Goal: Task Accomplishment & Management: Manage account settings

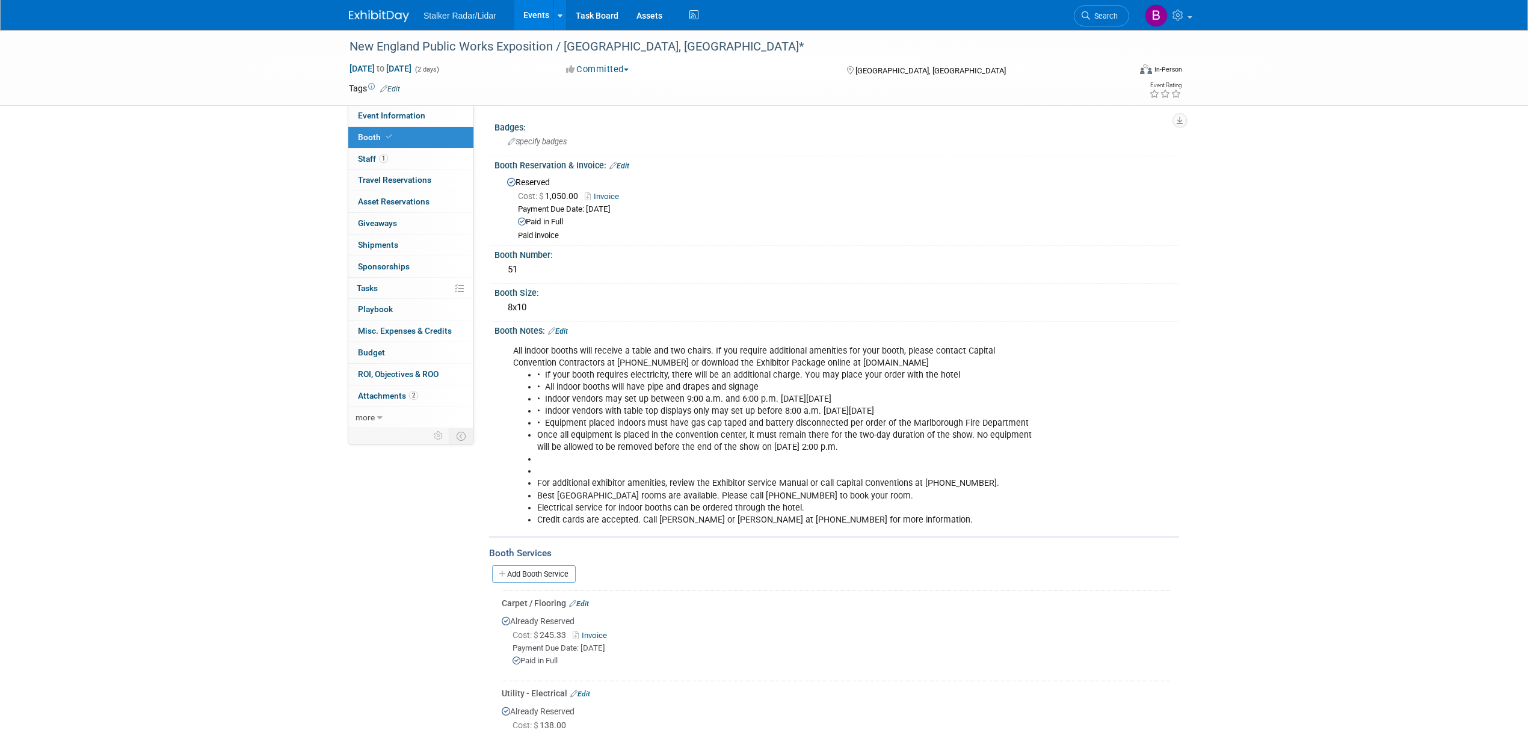
click at [547, 20] on link "Events" at bounding box center [536, 15] width 44 height 30
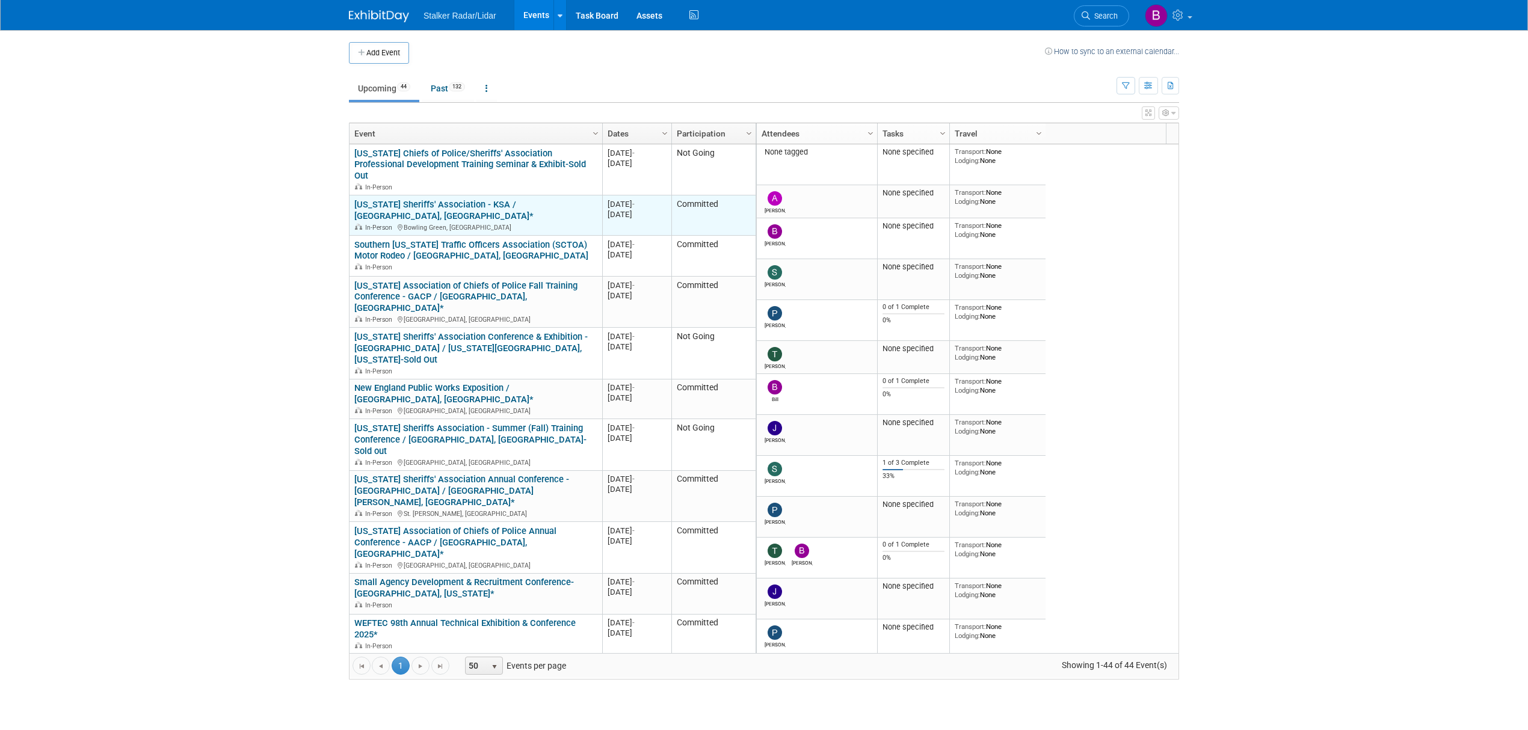
click at [482, 199] on link "[US_STATE] Sheriffs' Association - KSA / [GEOGRAPHIC_DATA], [GEOGRAPHIC_DATA]*" at bounding box center [443, 210] width 179 height 22
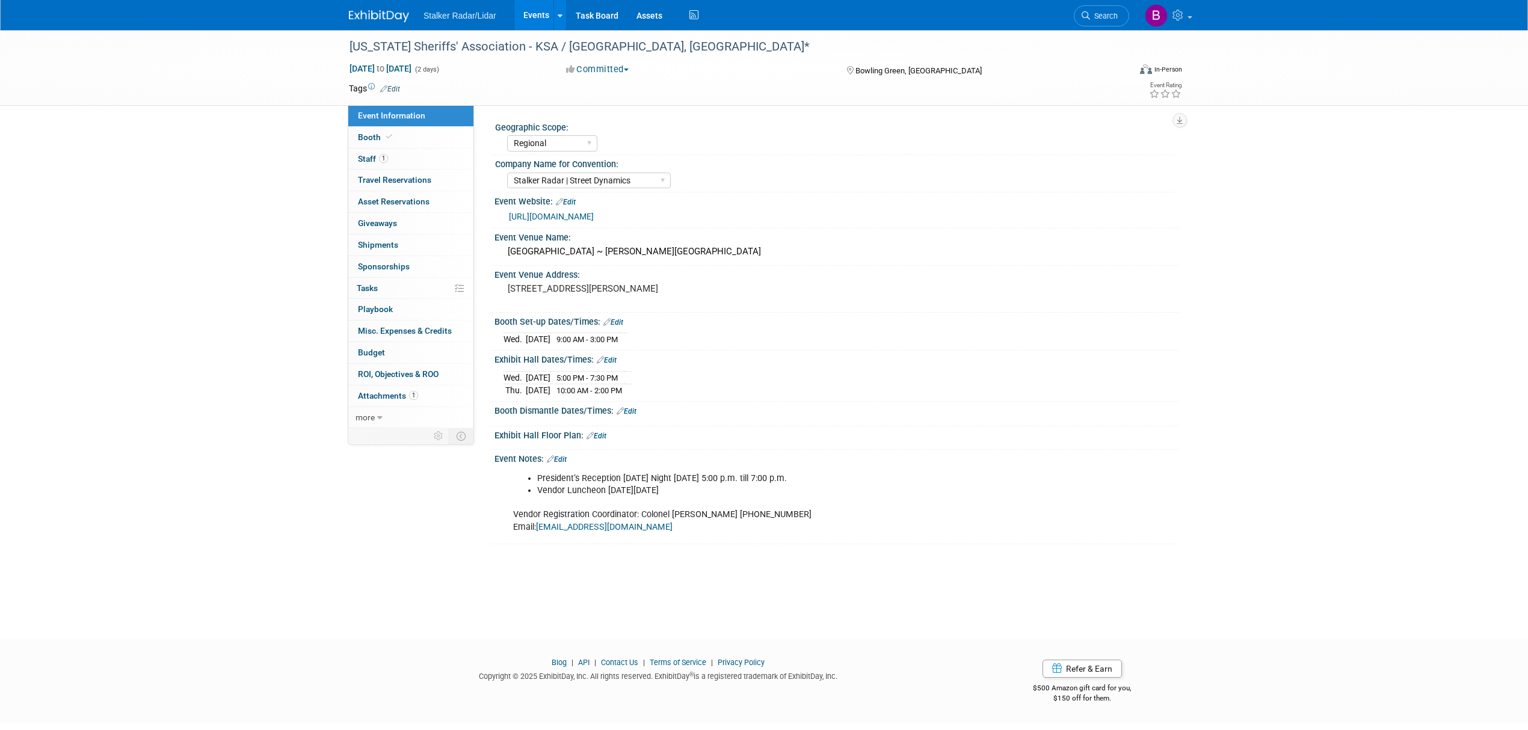
select select "Regional"
select select "Stalker Radar | Street Dynamics"
click at [396, 129] on link "Booth" at bounding box center [410, 137] width 125 height 21
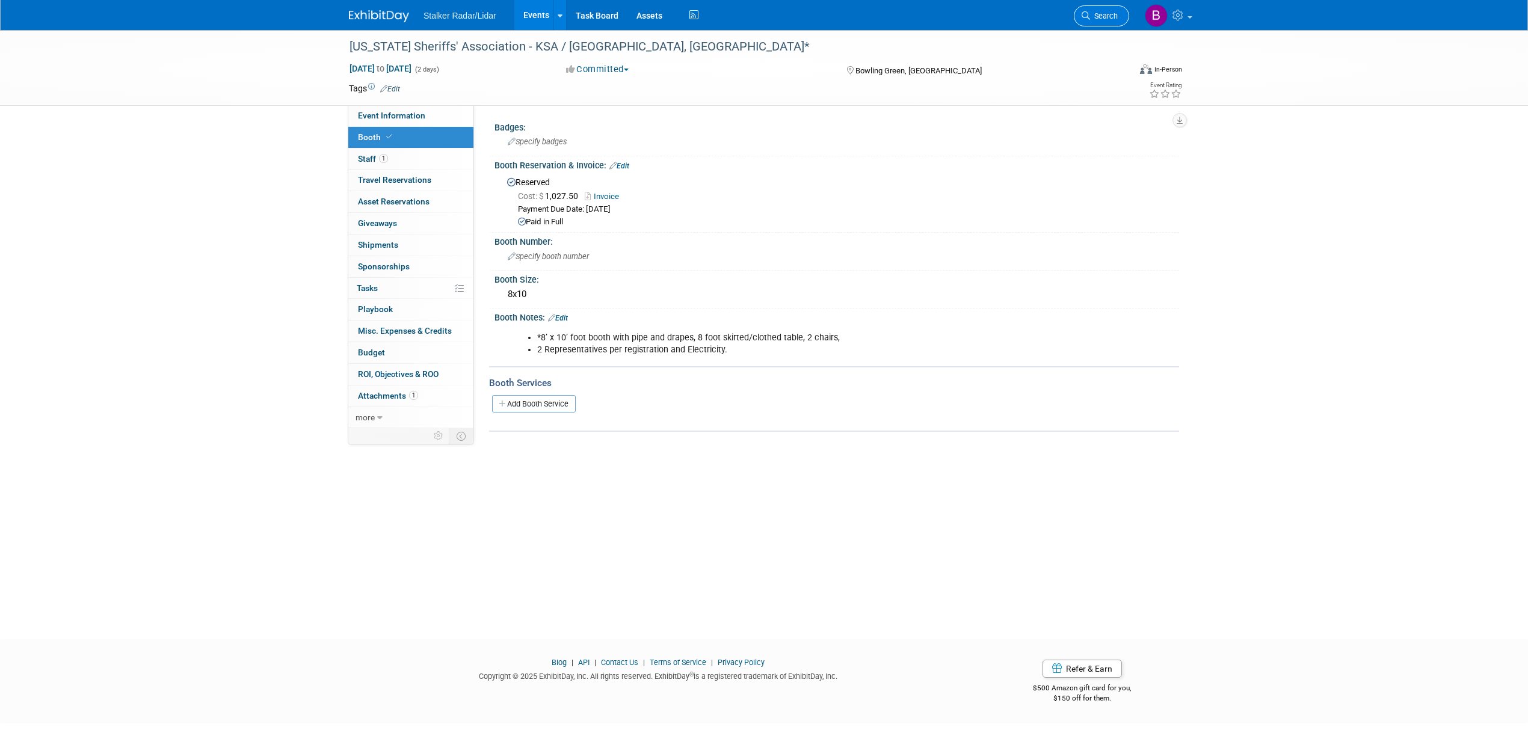
click at [1084, 14] on icon at bounding box center [1085, 15] width 8 height 8
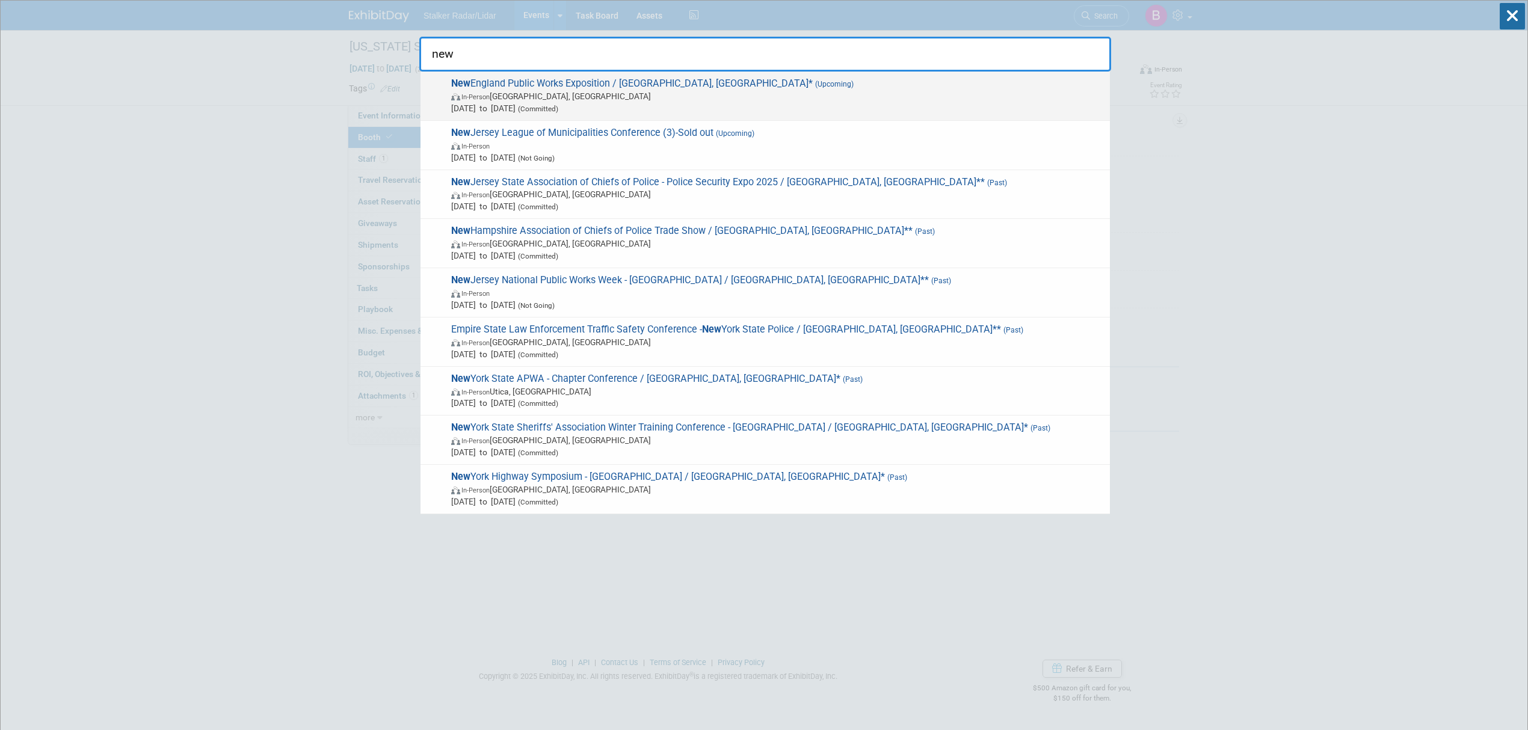
type input "new"
drag, startPoint x: 631, startPoint y: 73, endPoint x: 621, endPoint y: 73, distance: 9.6
click at [621, 73] on div "New England Public Works Exposition / Marlborough, MA* (Upcoming) In-Person Mar…" at bounding box center [764, 96] width 689 height 49
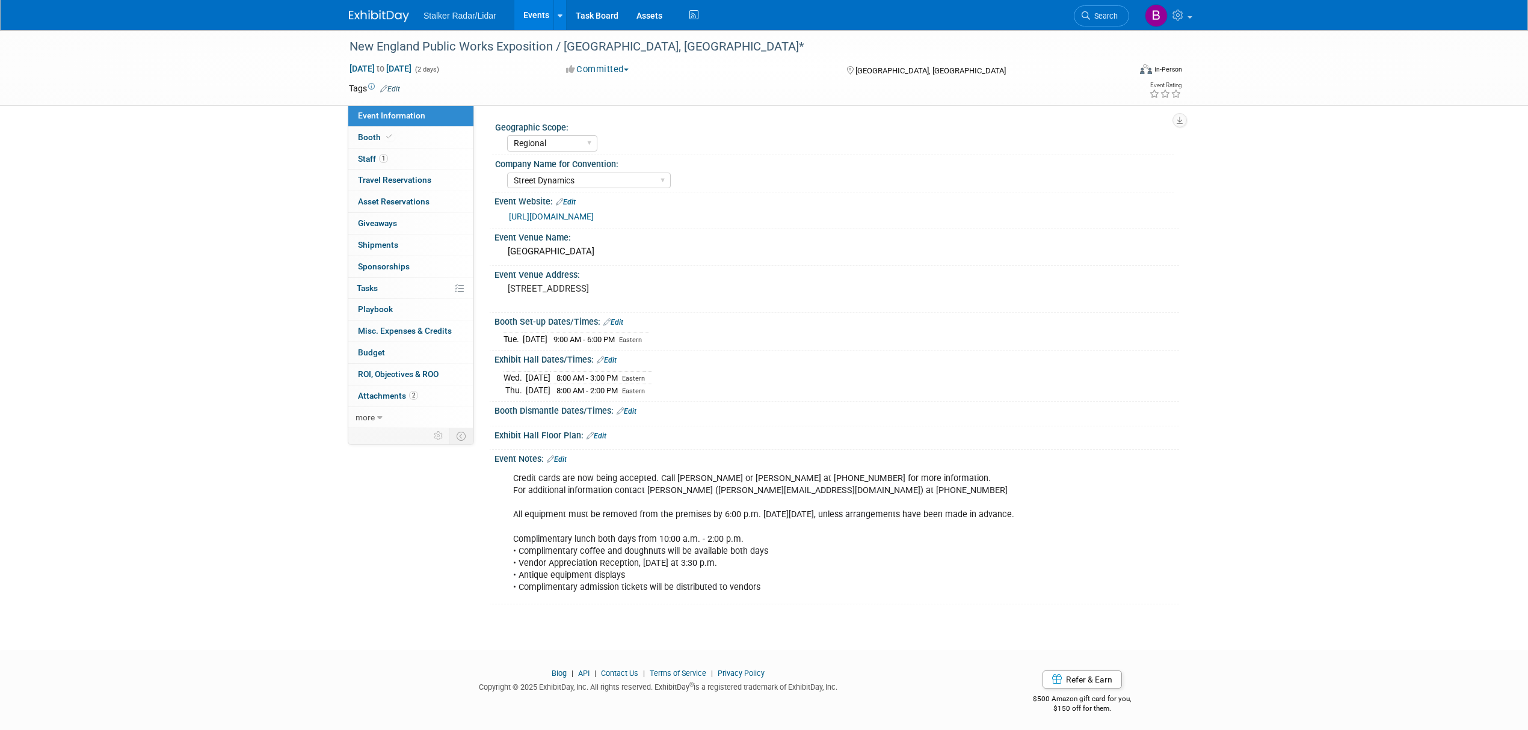
select select "Regional"
select select "Street Dynamics"
click at [376, 133] on span "Booth" at bounding box center [376, 137] width 37 height 10
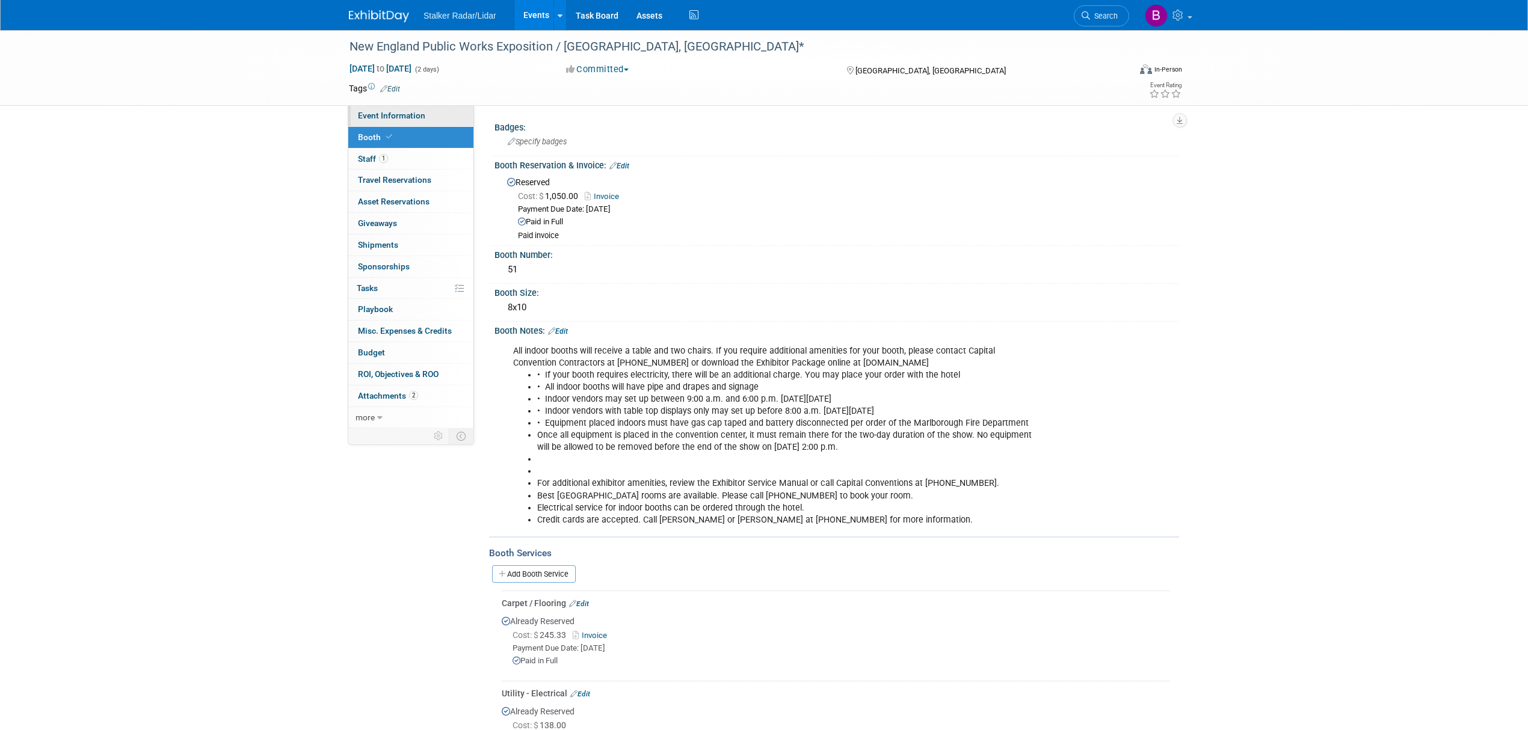
click at [386, 109] on link "Event Information" at bounding box center [410, 115] width 125 height 21
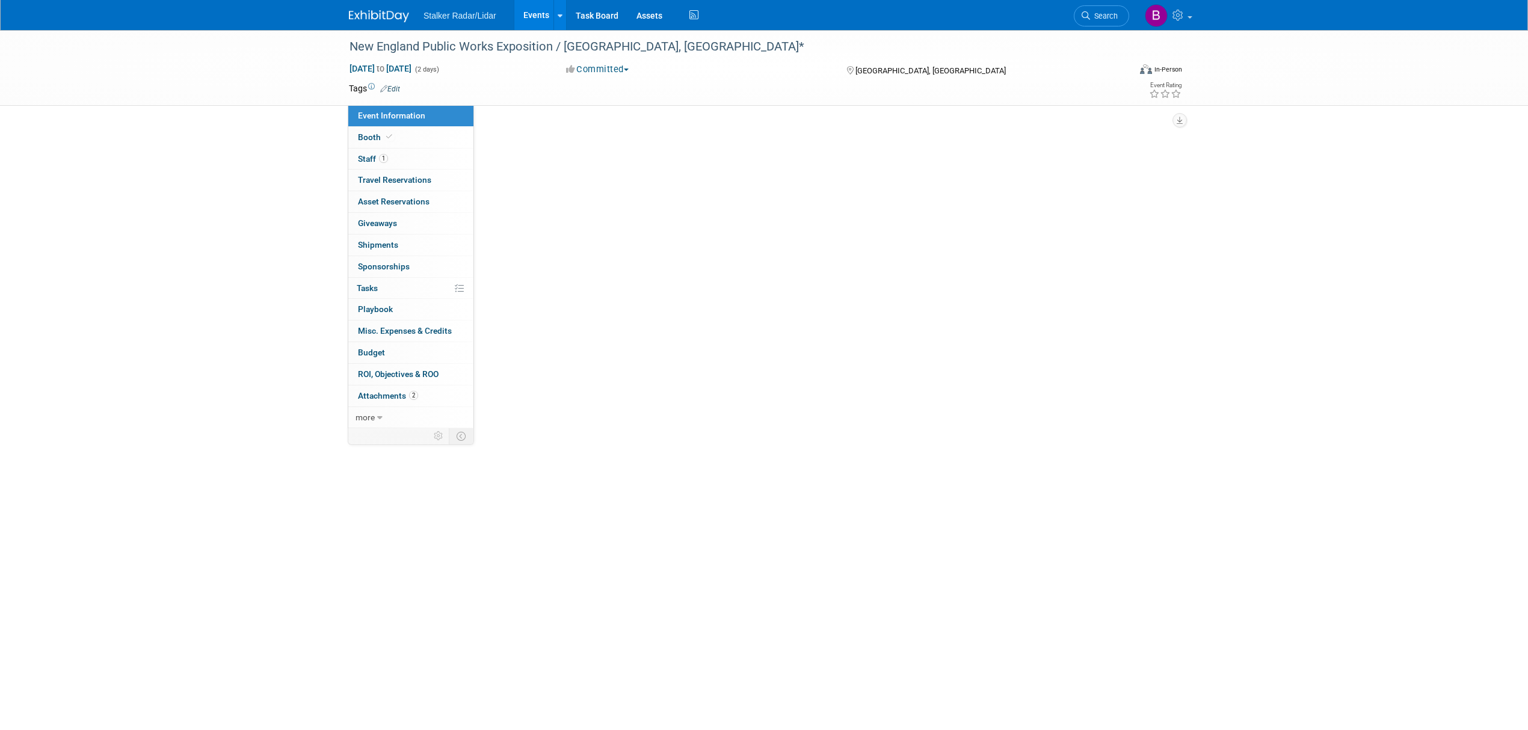
select select "Regional"
select select "Street Dynamics"
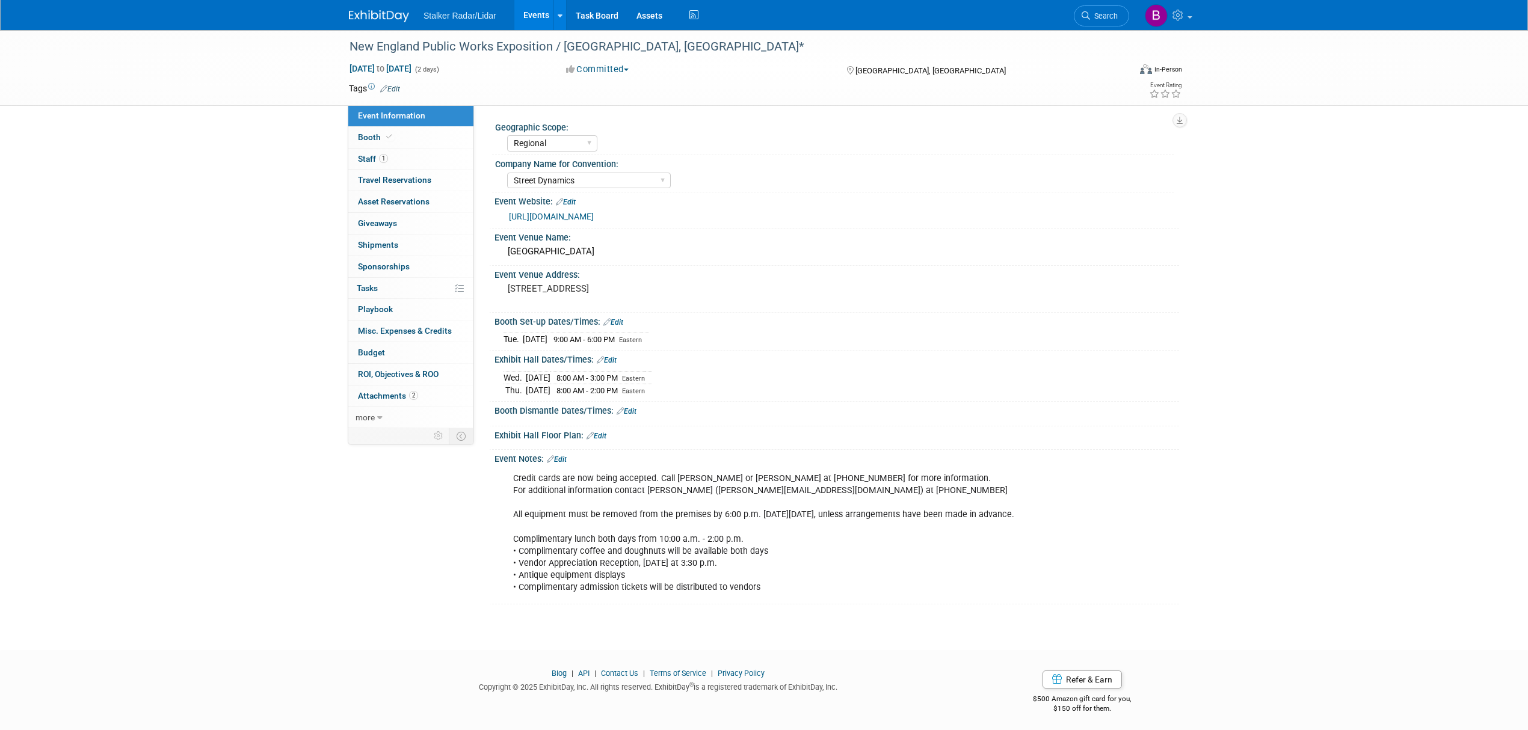
click at [528, 11] on link "Events" at bounding box center [536, 15] width 44 height 30
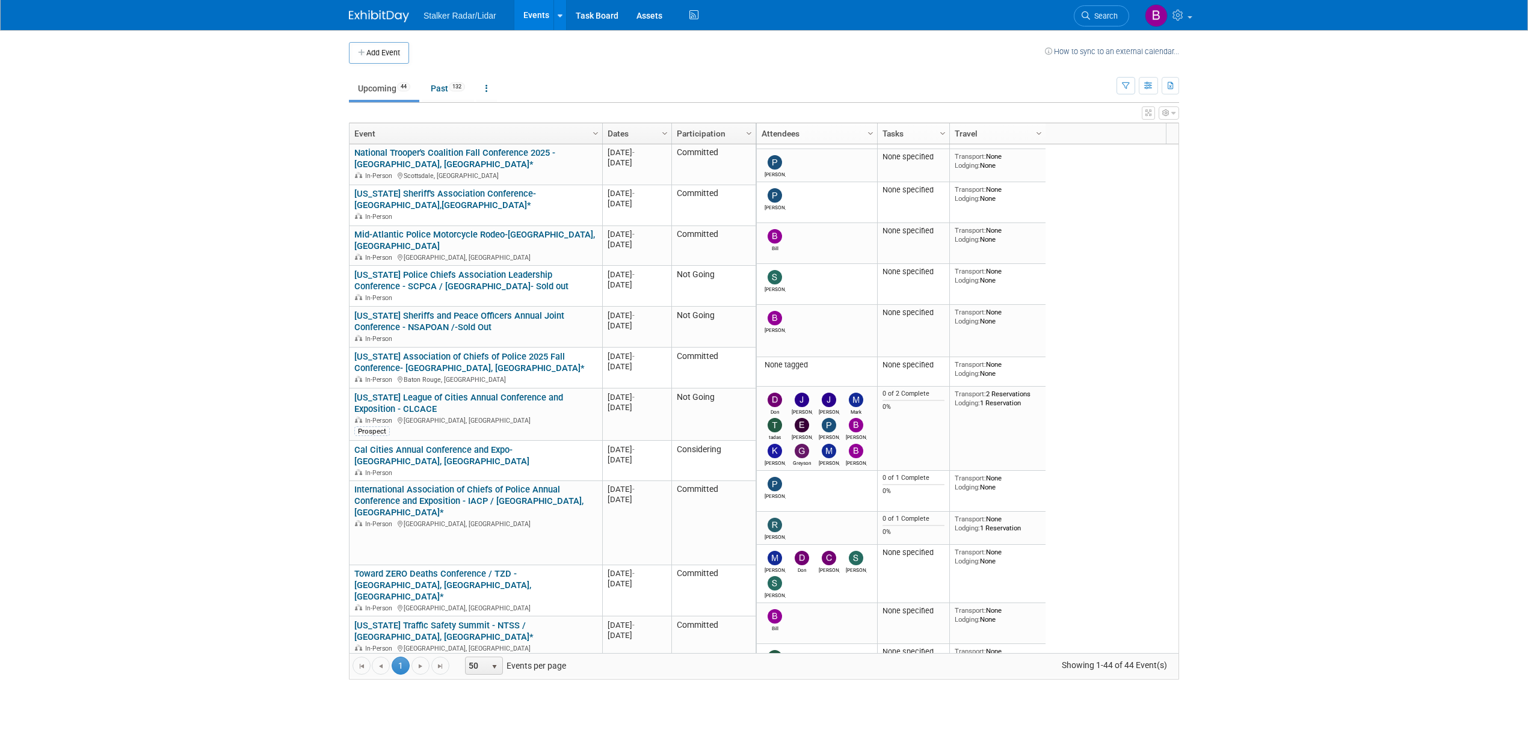
scroll to position [556, 0]
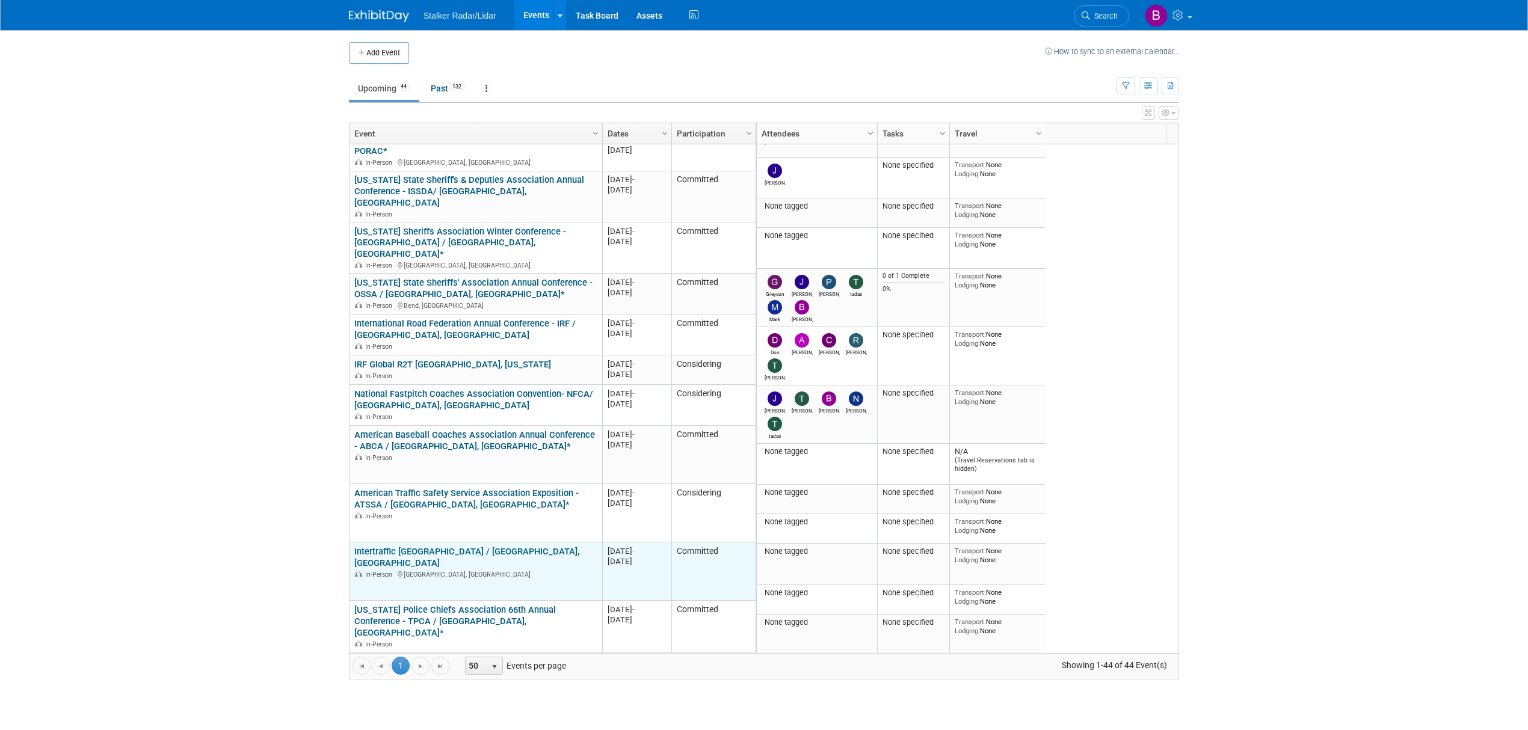
click at [455, 546] on link "Intertraffic [GEOGRAPHIC_DATA] / [GEOGRAPHIC_DATA], [GEOGRAPHIC_DATA]" at bounding box center [466, 557] width 225 height 22
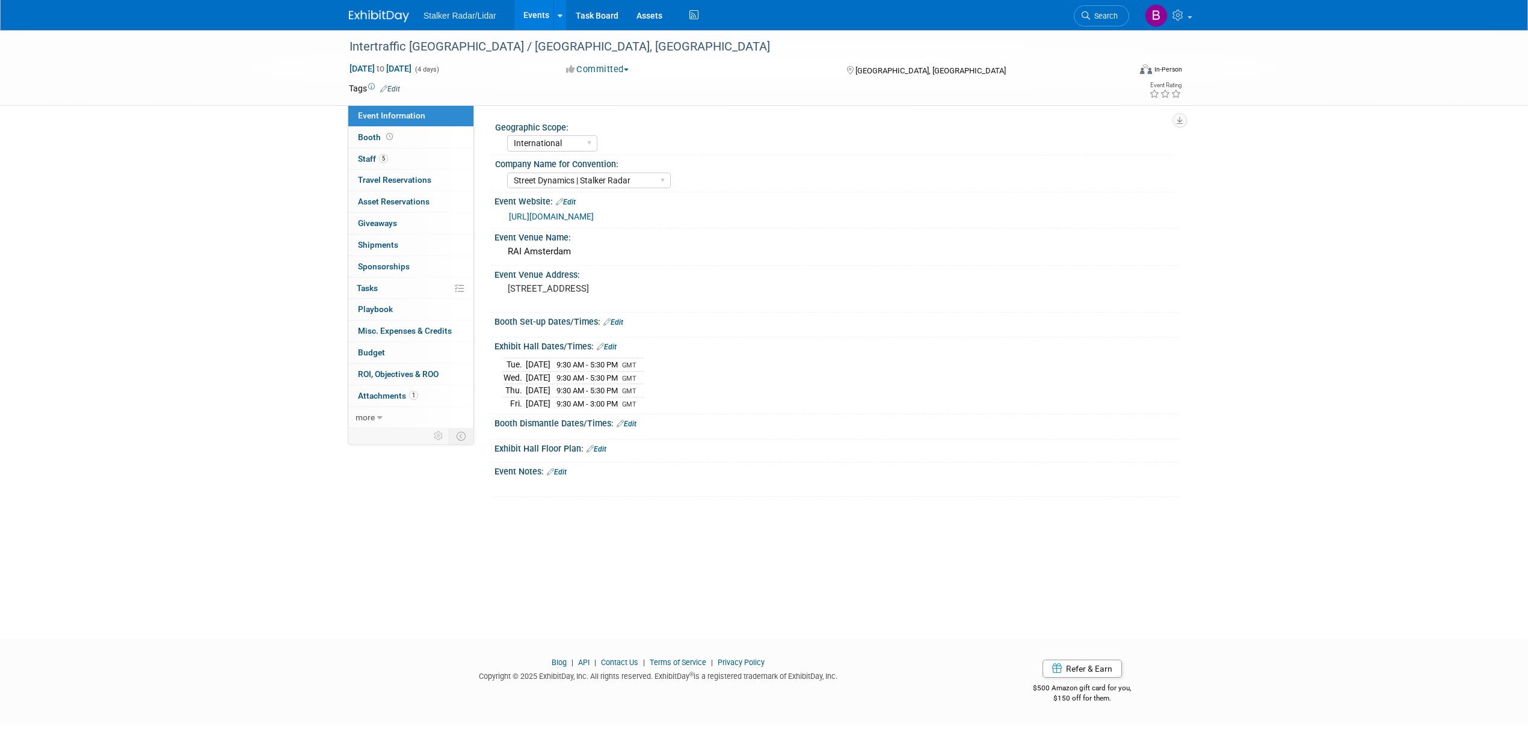
select select "International"
select select "Street Dynamics | Stalker Radar"
click at [1097, 22] on link "Search" at bounding box center [1101, 15] width 55 height 21
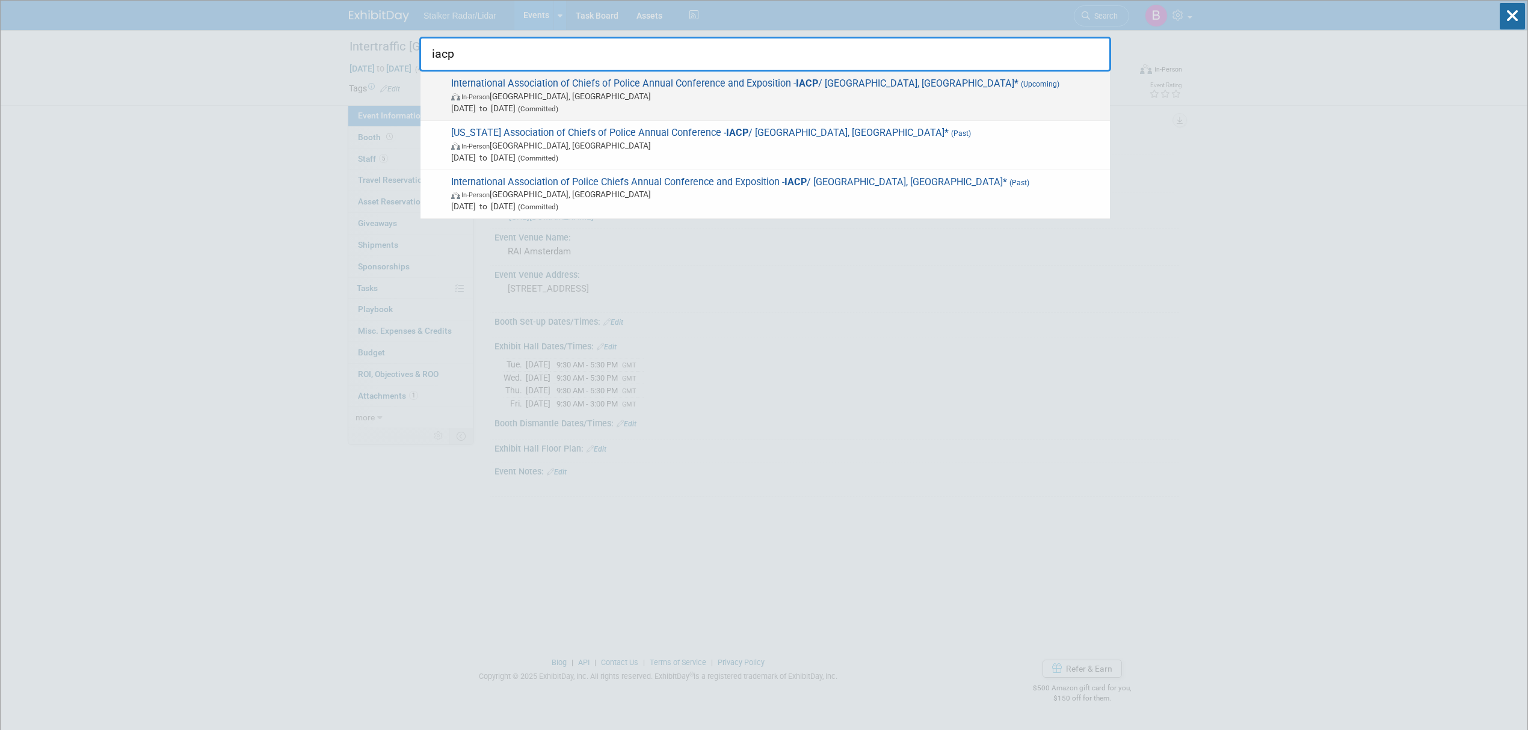
type input "iacp"
click at [720, 83] on span "International Association of Chiefs of Police Annual Conference and Exposition …" at bounding box center [776, 96] width 656 height 37
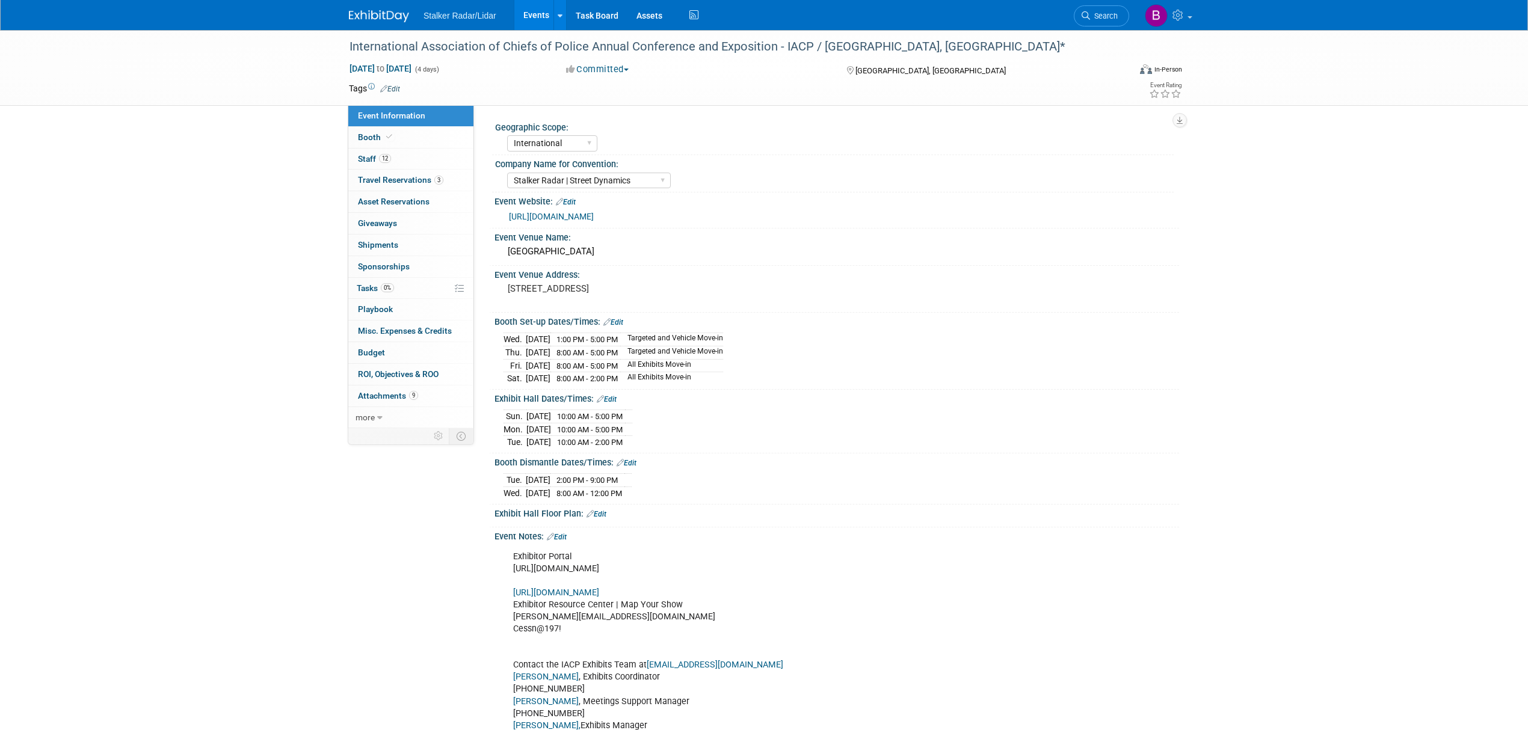
select select "International"
select select "Stalker Radar | Street Dynamics"
click at [390, 398] on span "Attachments 9" at bounding box center [388, 396] width 60 height 10
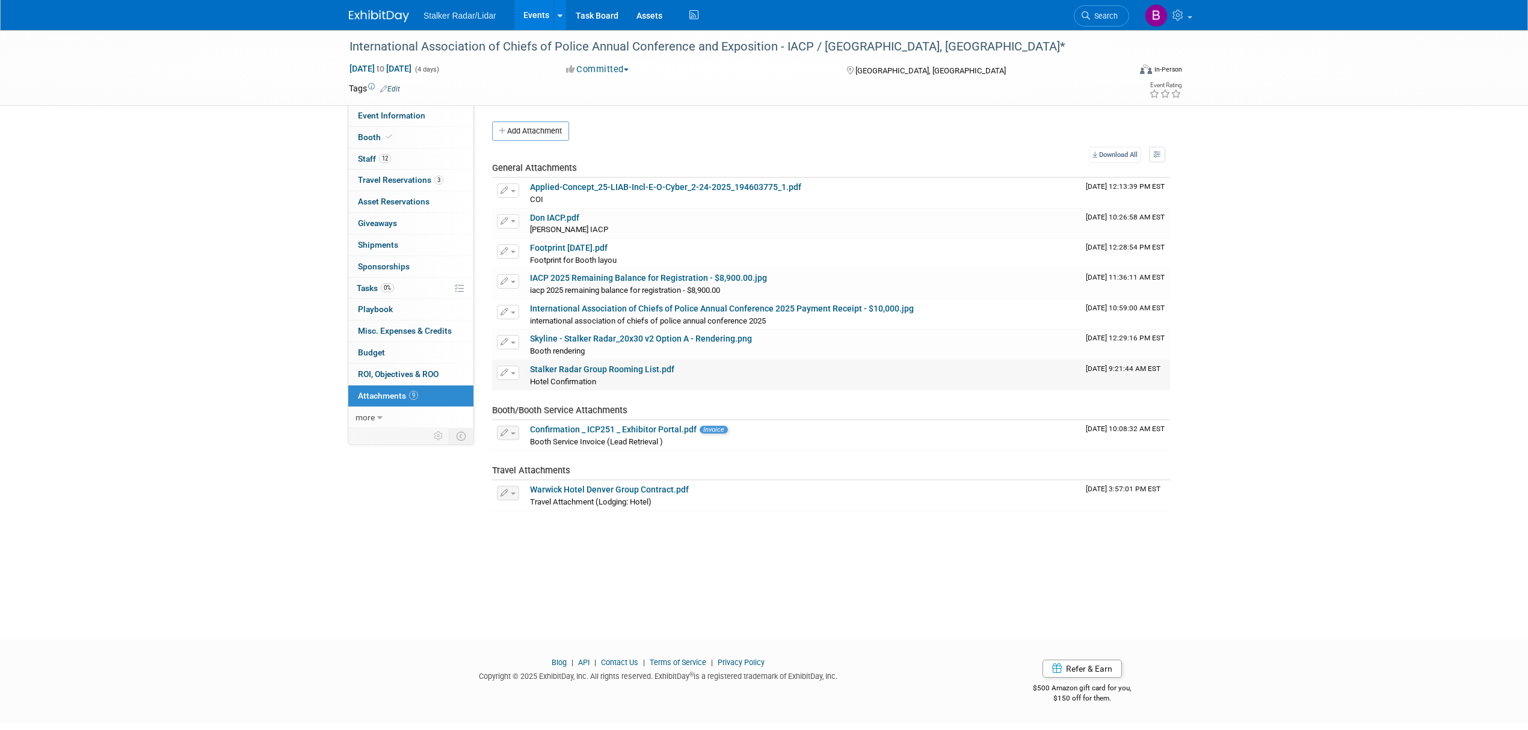
click at [547, 372] on link "Stalker Radar Group Rooming List.pdf" at bounding box center [602, 370] width 144 height 10
click at [512, 374] on span "button" at bounding box center [513, 373] width 5 height 2
click at [556, 415] on link "Change Description" at bounding box center [550, 408] width 106 height 17
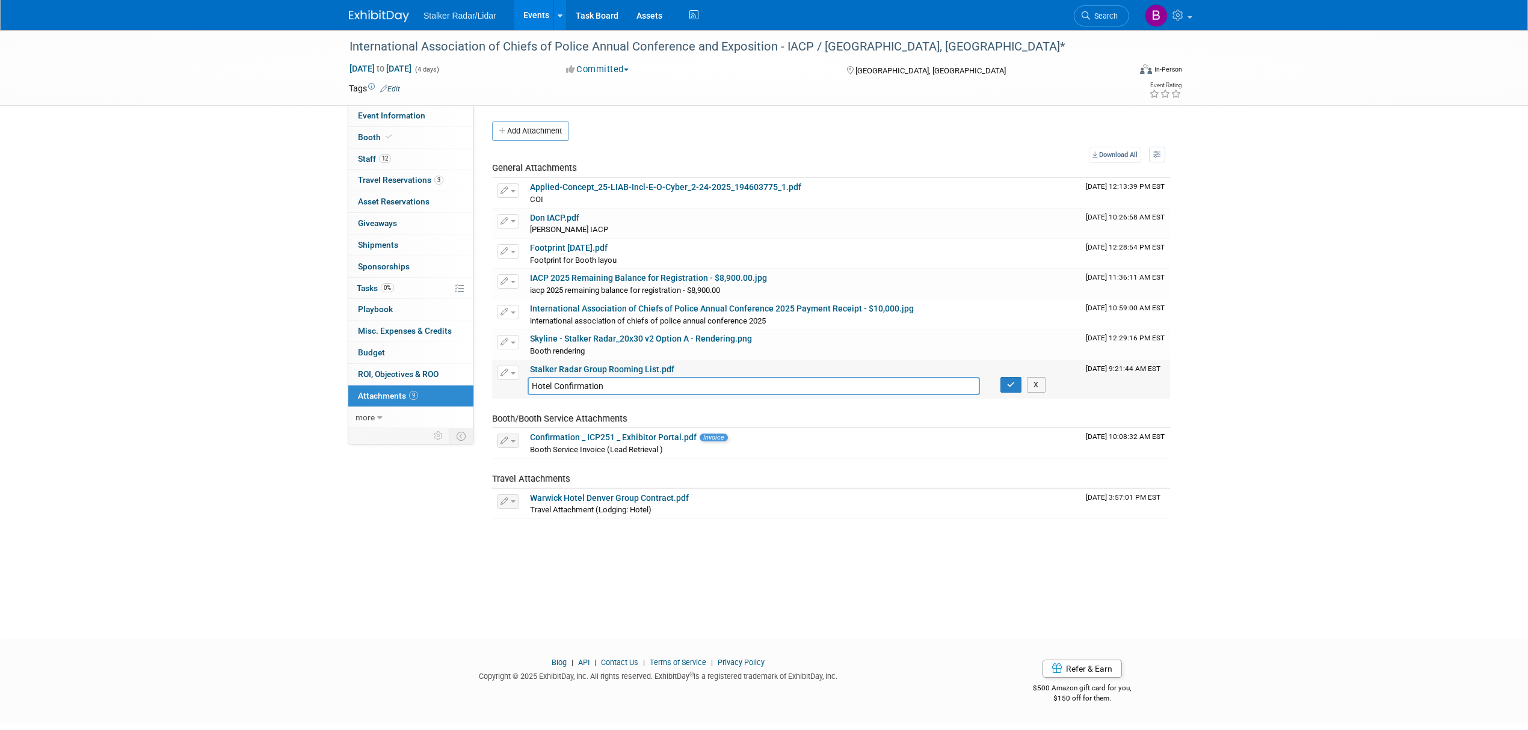
click at [513, 375] on span "button" at bounding box center [513, 373] width 5 height 2
click at [535, 432] on button "Delete Attachment" at bounding box center [550, 434] width 94 height 16
click at [643, 453] on link "Yes" at bounding box center [640, 449] width 35 height 19
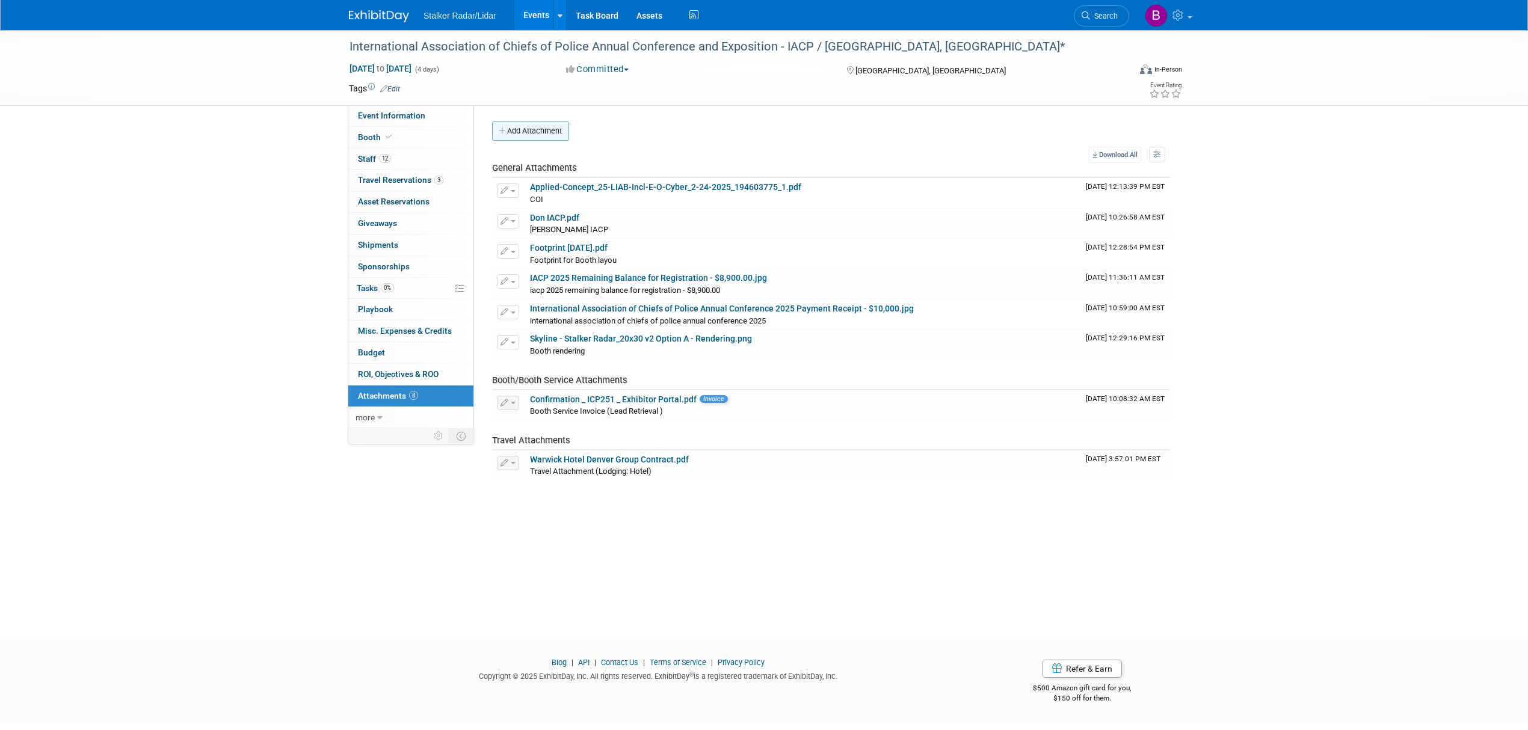
click at [539, 132] on button "Add Attachment" at bounding box center [530, 131] width 77 height 19
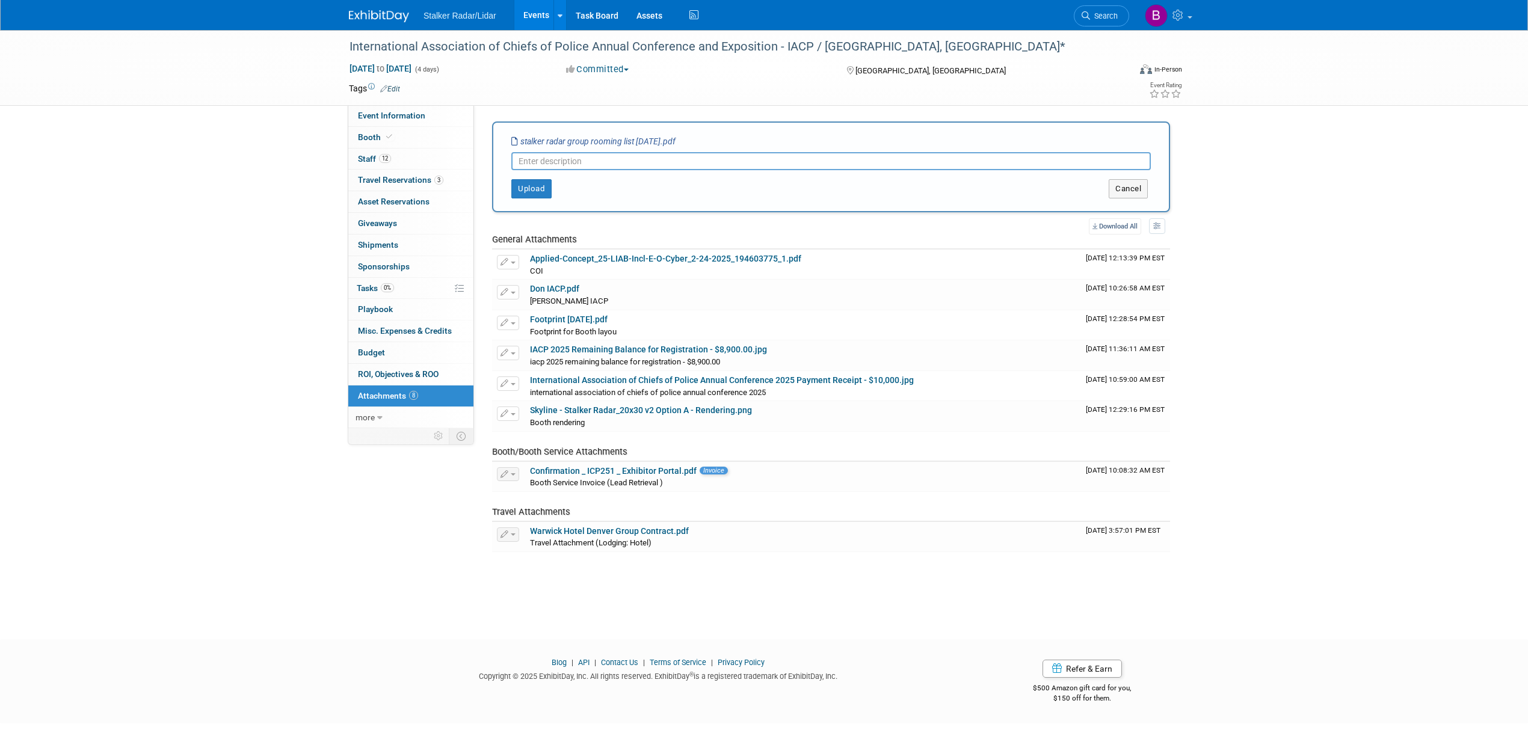
click at [546, 165] on input "text" at bounding box center [830, 161] width 639 height 18
type input "Room List"
click at [526, 185] on button "Upload" at bounding box center [531, 188] width 40 height 19
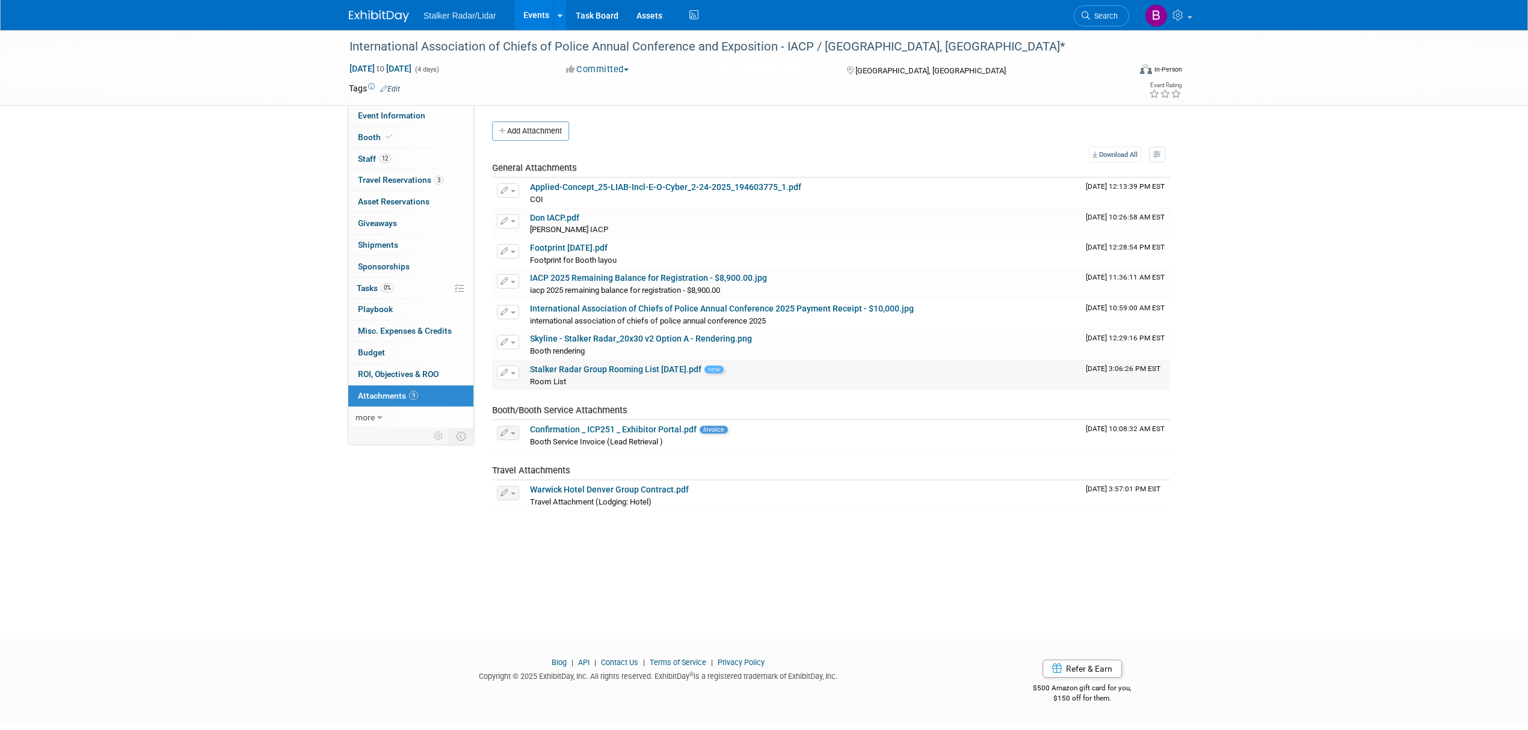
click at [576, 371] on link "Stalker Radar Group Rooming List [DATE].pdf" at bounding box center [615, 370] width 171 height 10
